Goal: Information Seeking & Learning: Find specific page/section

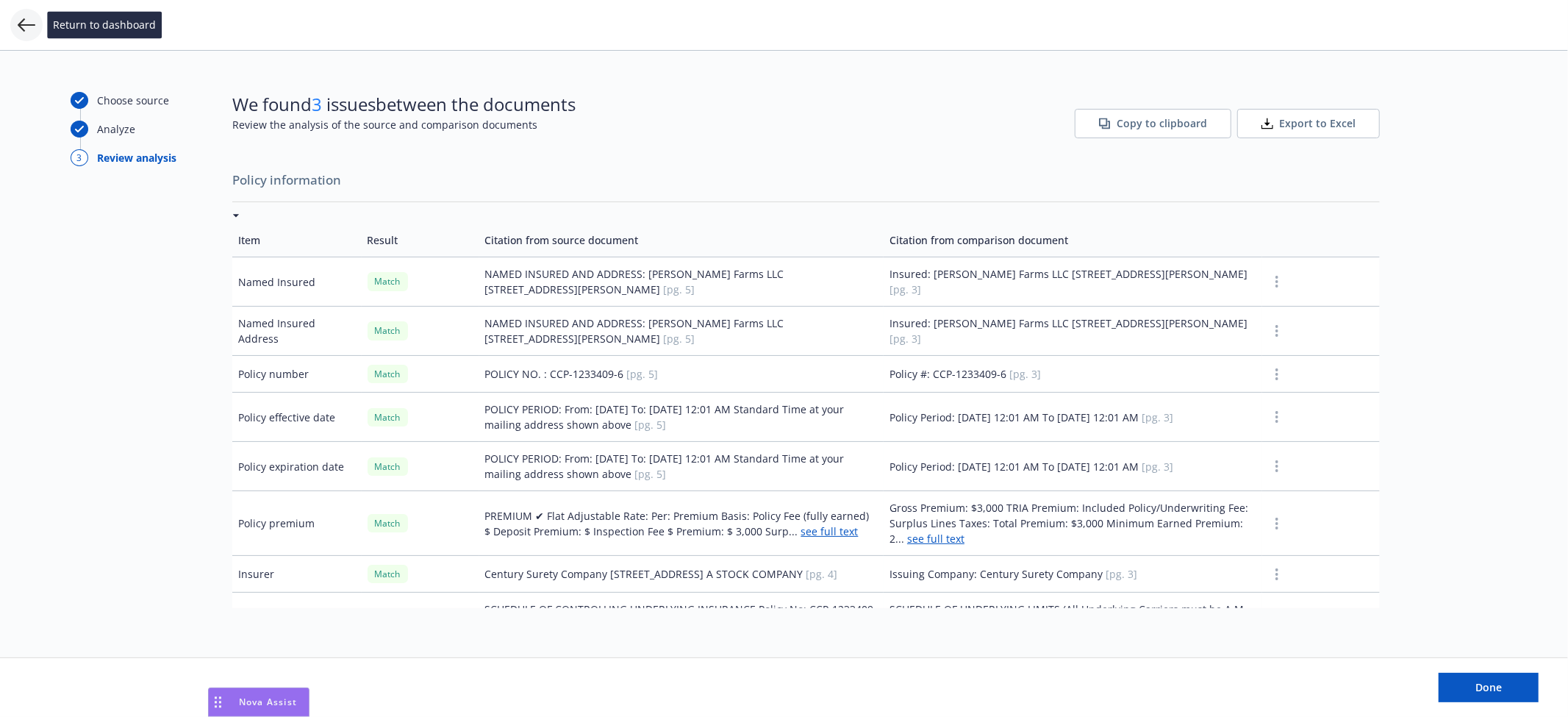
click at [34, 25] on icon at bounding box center [26, 25] width 17 height 13
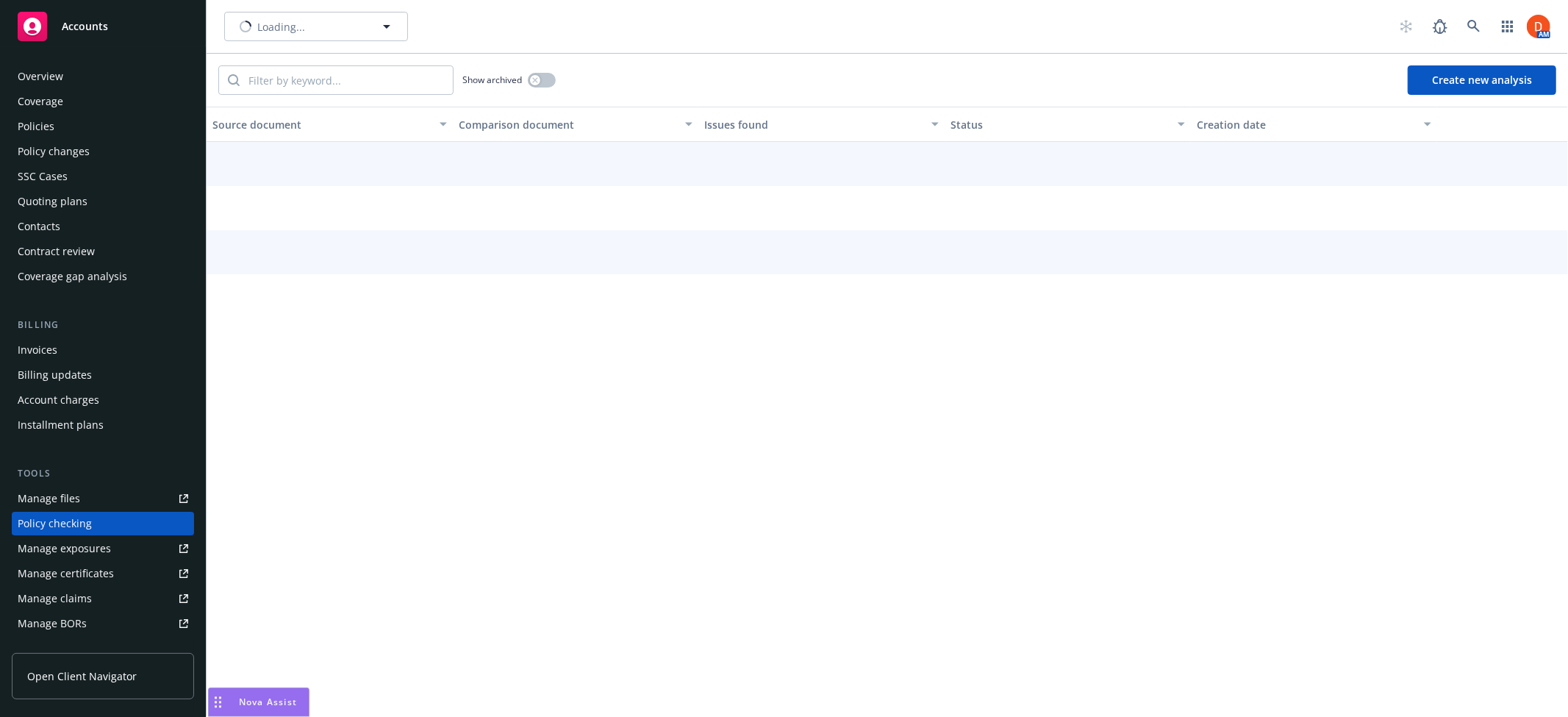
scroll to position [141, 0]
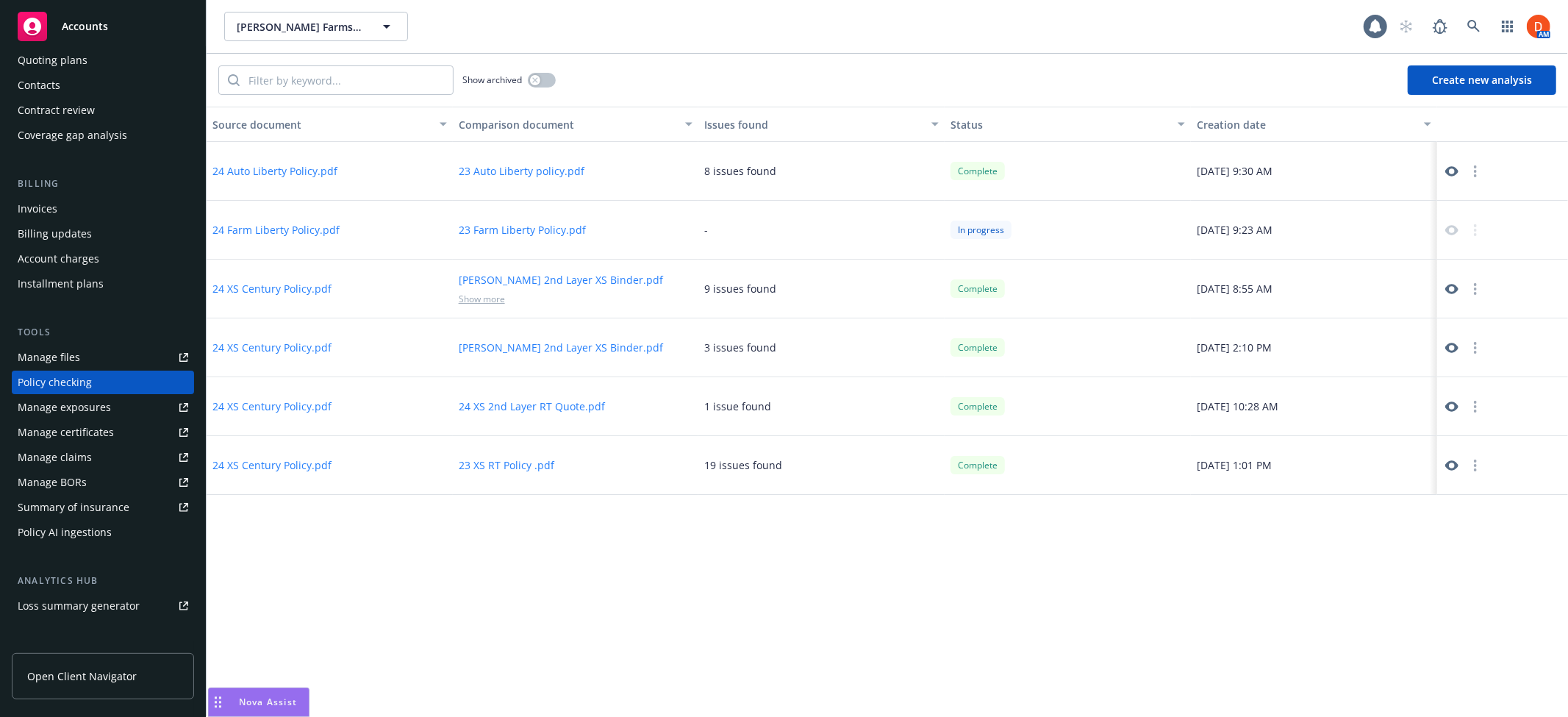
click at [824, 221] on div "-" at bounding box center [821, 230] width 247 height 59
click at [989, 228] on div "In progress" at bounding box center [981, 230] width 61 height 18
click at [765, 233] on div "-" at bounding box center [821, 230] width 247 height 59
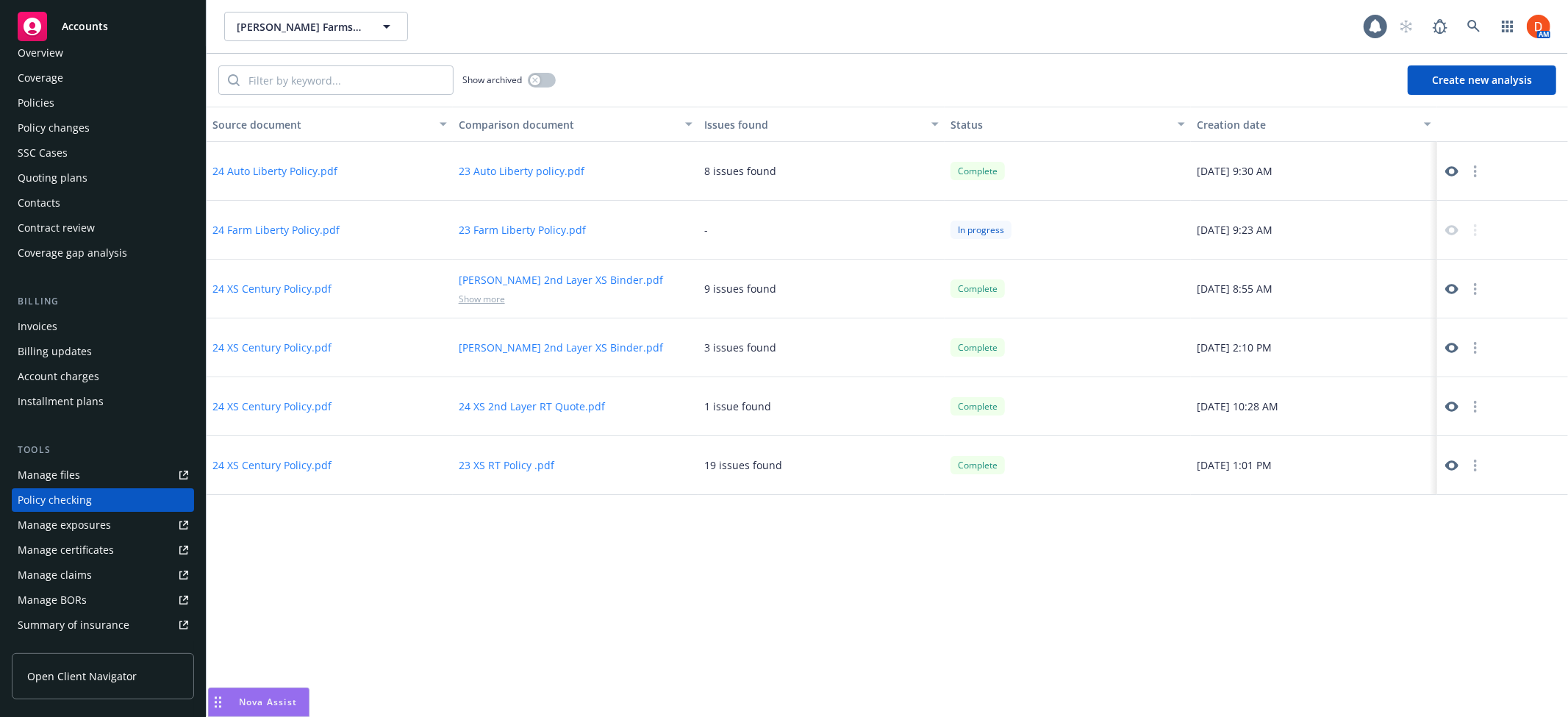
scroll to position [0, 0]
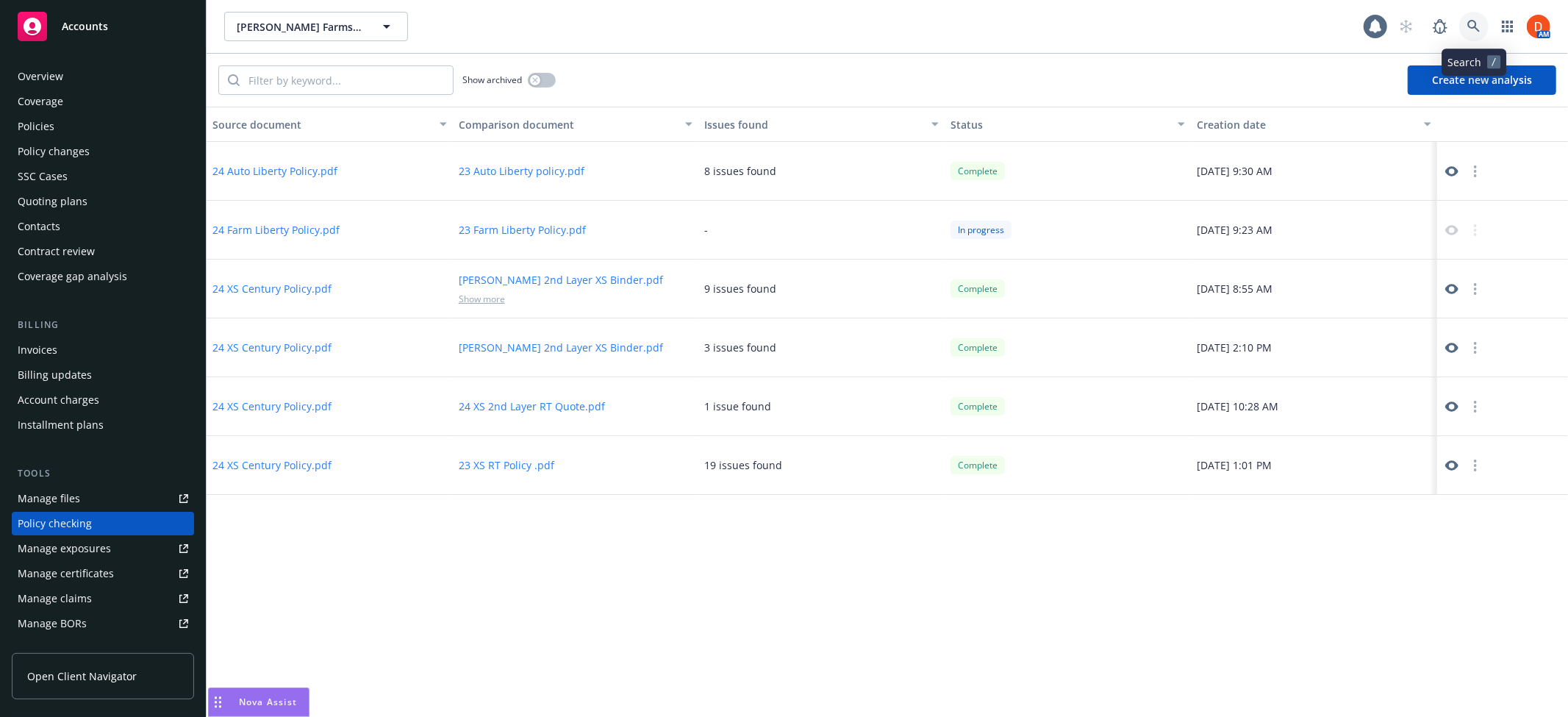
click at [1463, 26] on link at bounding box center [1473, 26] width 29 height 29
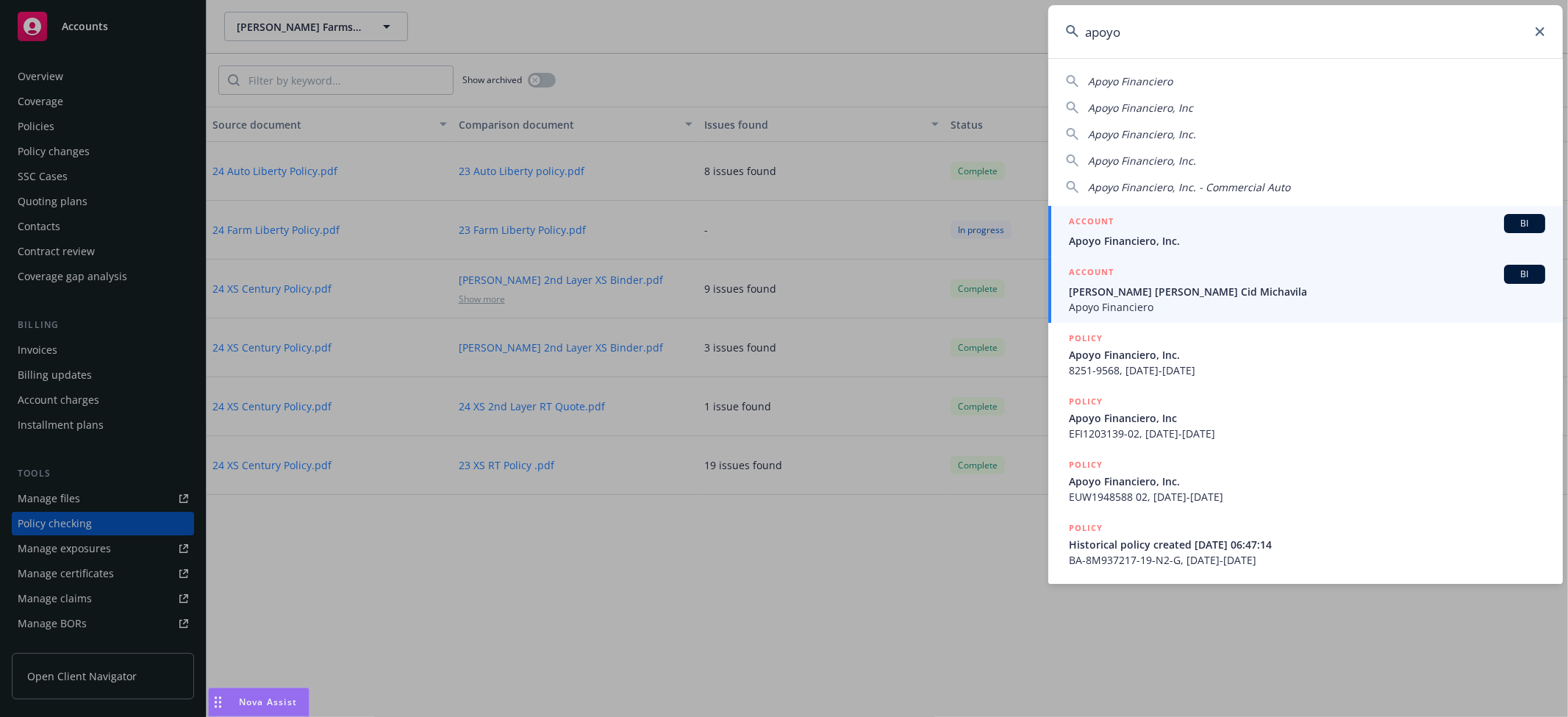
type input "apoyo"
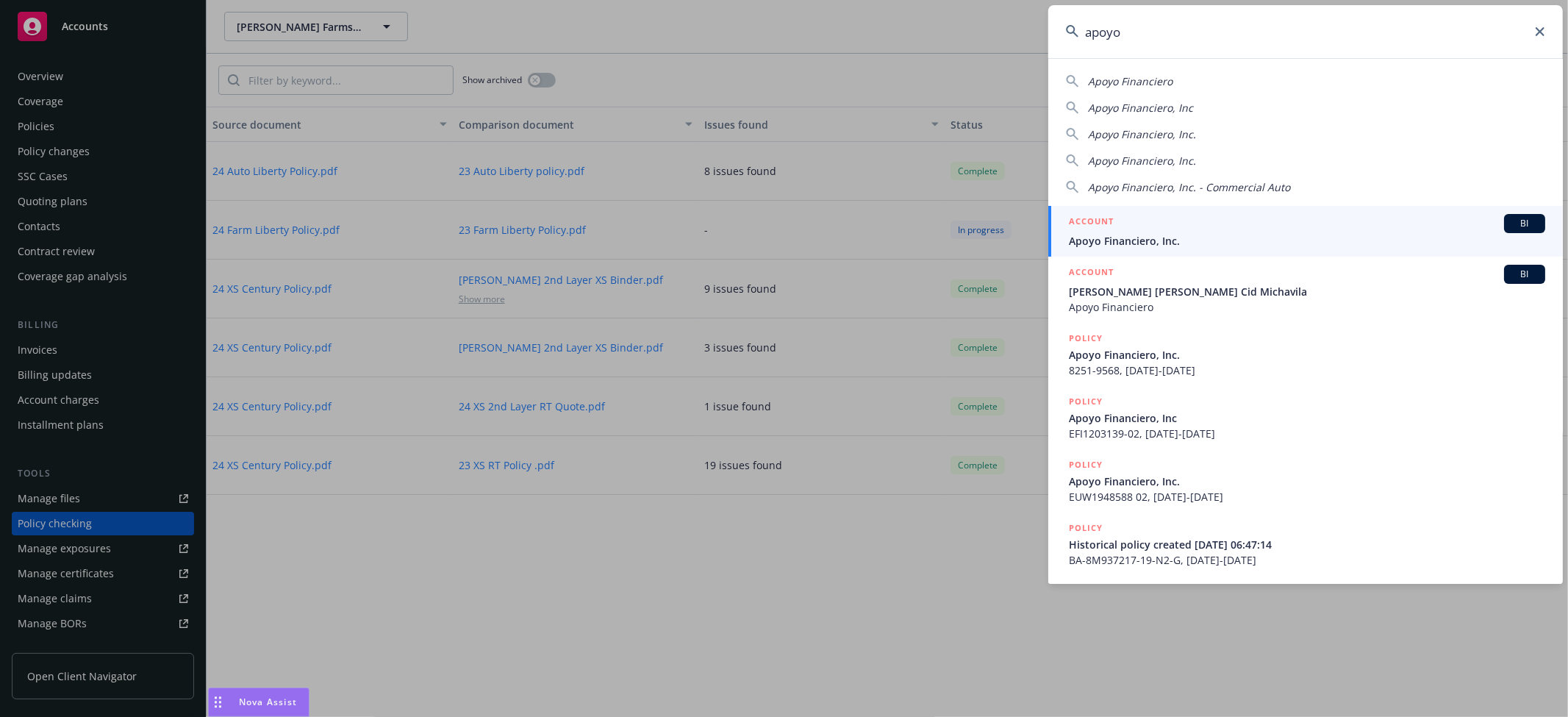
click at [1156, 247] on span "Apoyo Financiero, Inc." at bounding box center [1307, 241] width 477 height 16
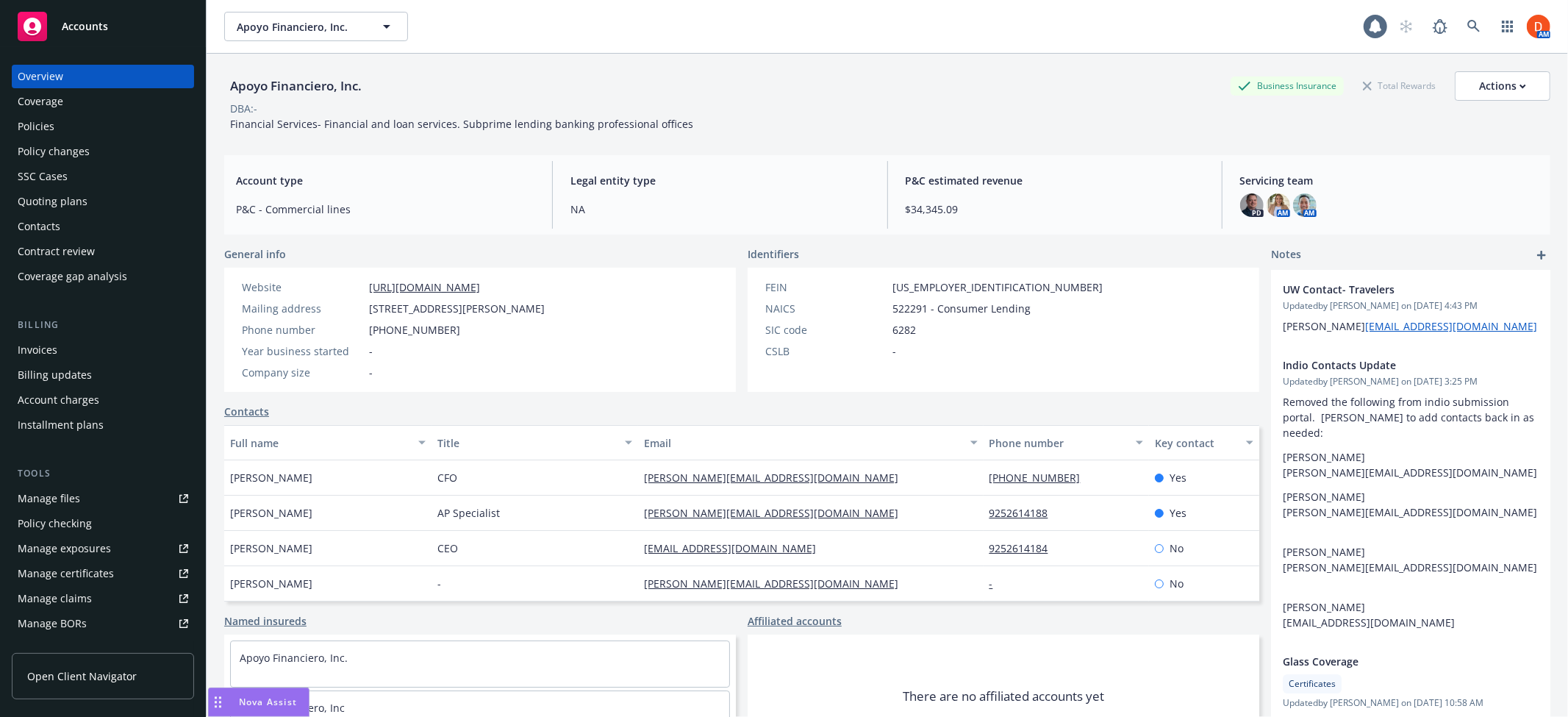
click at [125, 132] on div "Policies" at bounding box center [102, 126] width 170 height 23
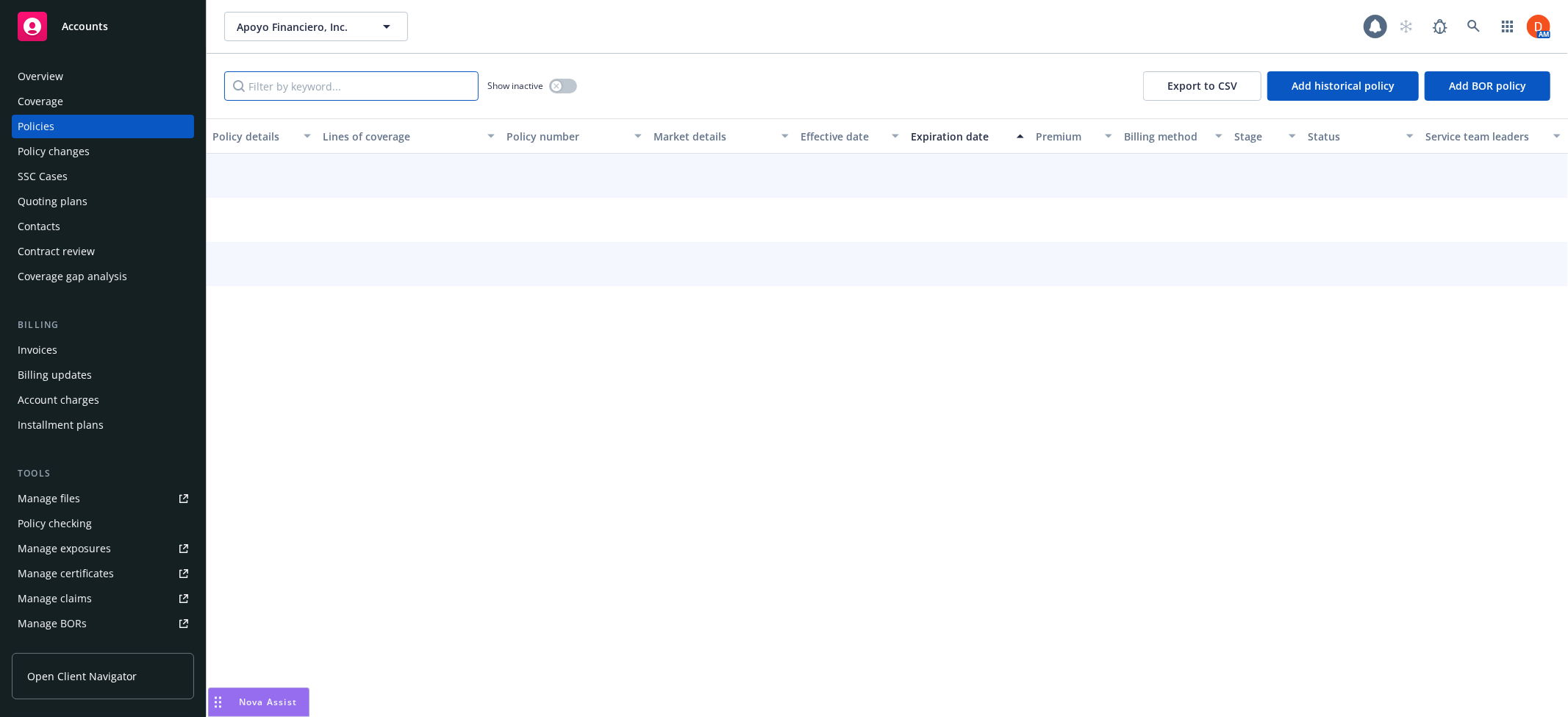
drag, startPoint x: 260, startPoint y: 119, endPoint x: 290, endPoint y: 80, distance: 49.2
click at [290, 80] on input "Filter by keyword..." at bounding box center [351, 86] width 254 height 29
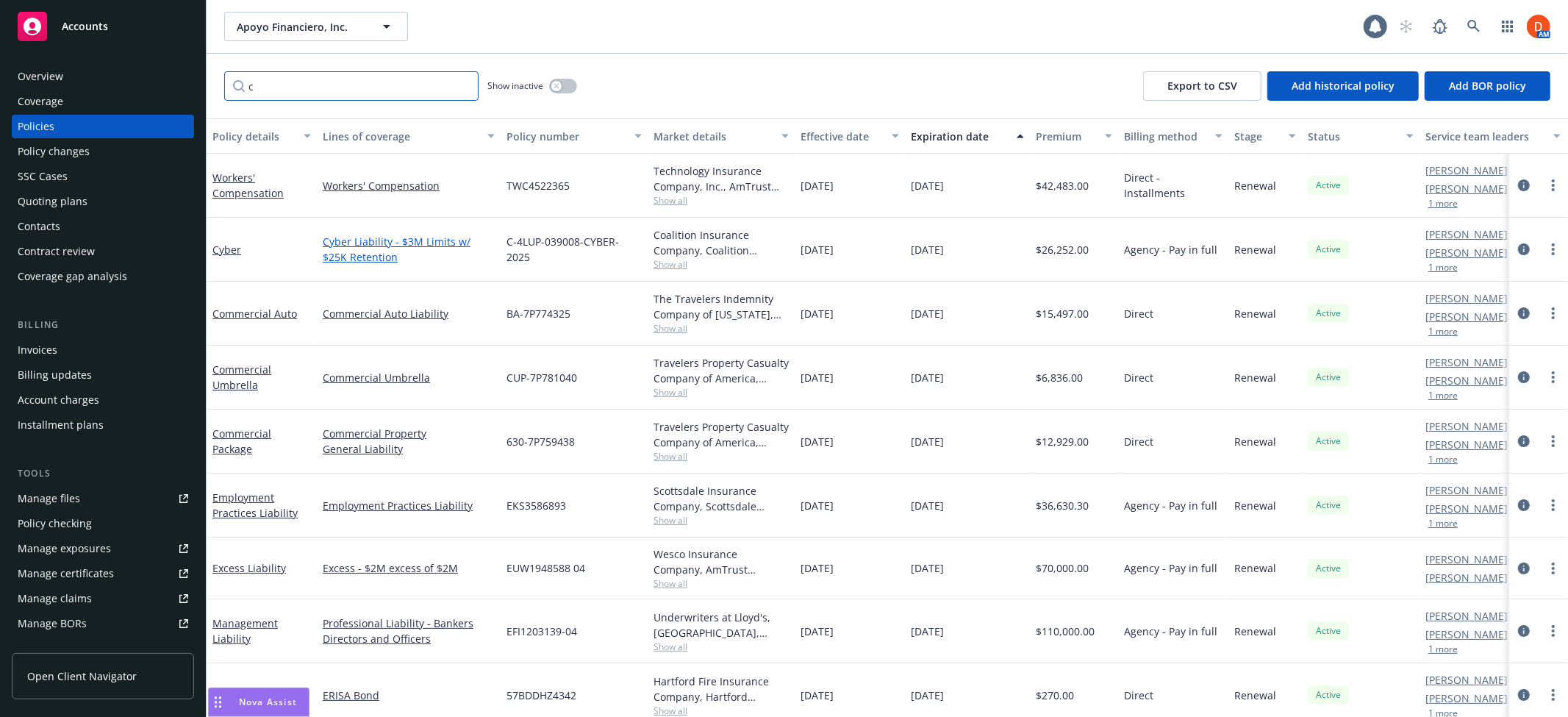
type input "c"
click at [339, 247] on link "Cyber Liability - $3M Limits w/ $25K Retention" at bounding box center [409, 248] width 172 height 31
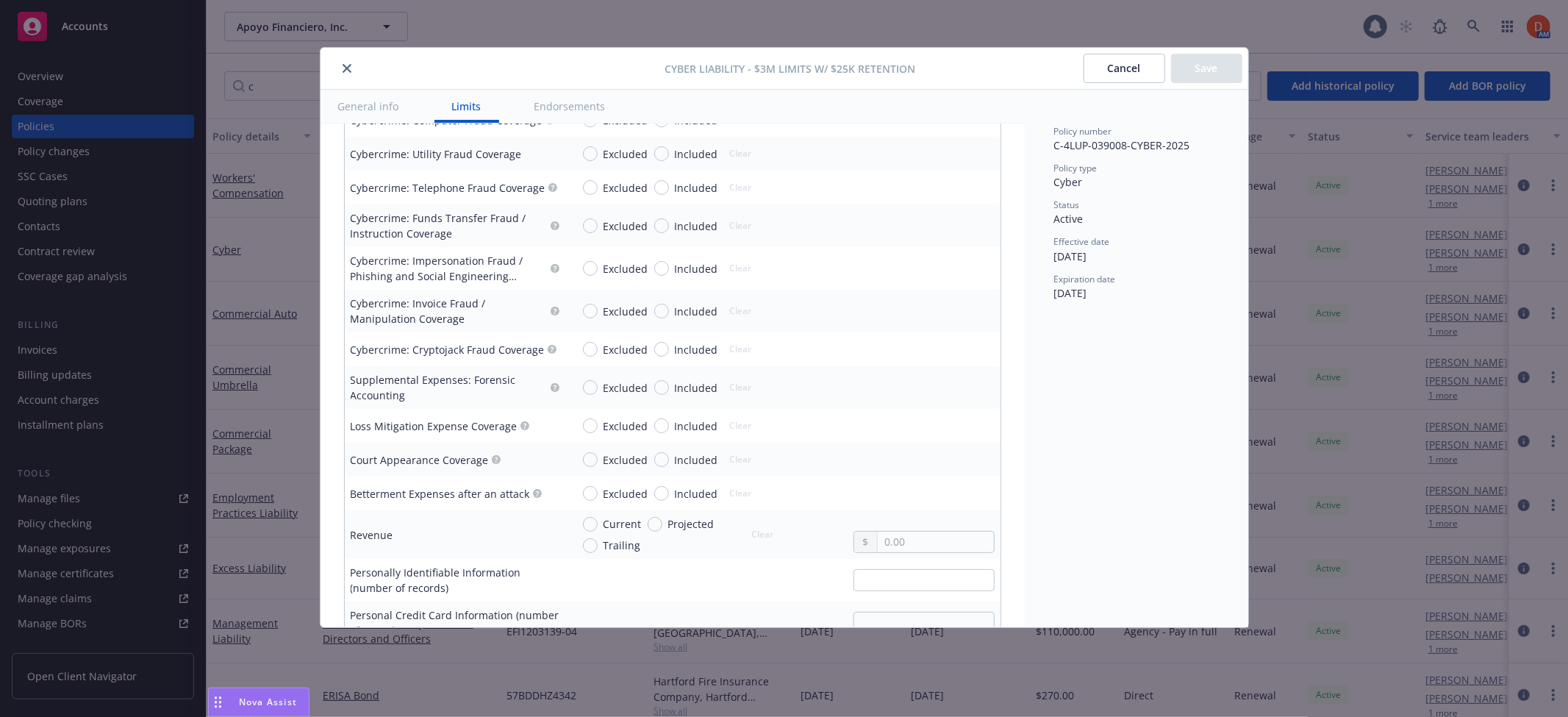
scroll to position [2124, 0]
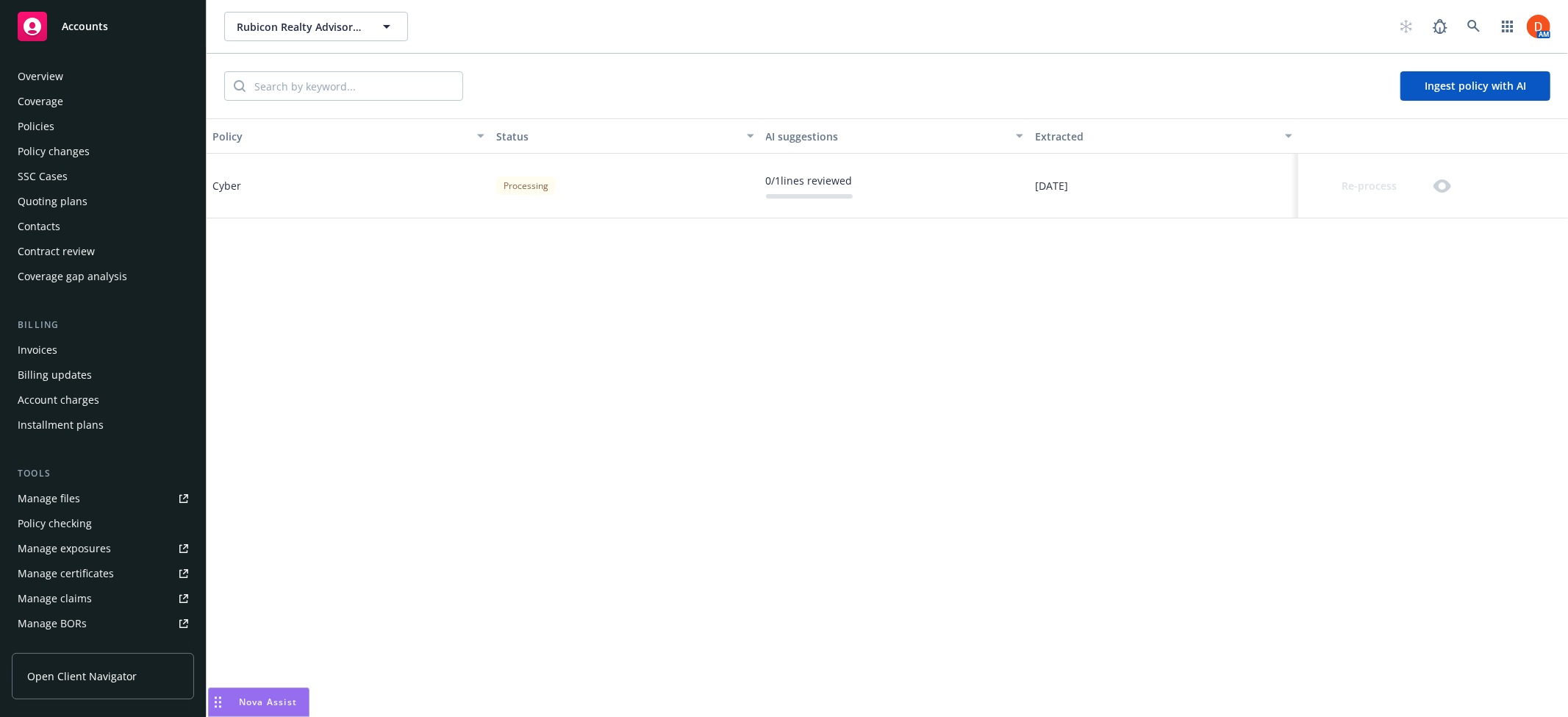
scroll to position [291, 0]
